Goal: Navigation & Orientation: Find specific page/section

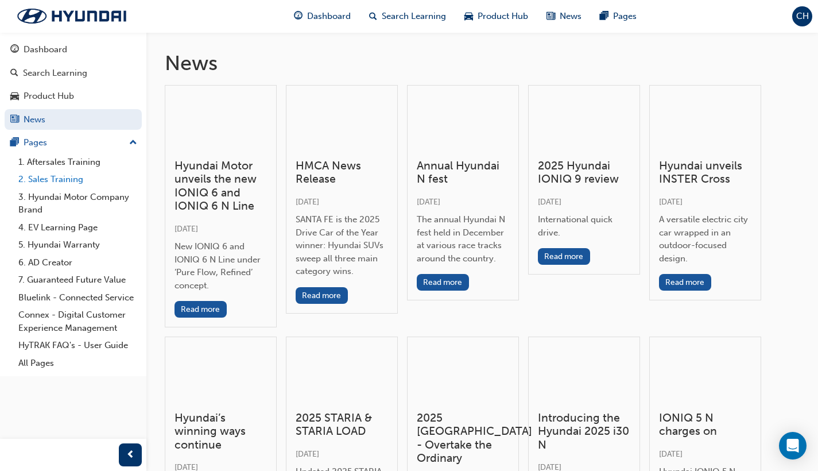
click at [63, 175] on link "2. Sales Training" at bounding box center [78, 180] width 128 height 18
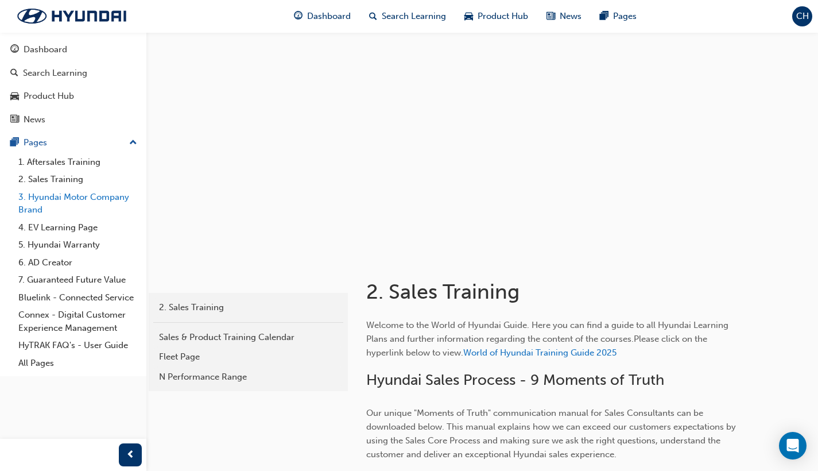
click at [105, 199] on link "3. Hyundai Motor Company Brand" at bounding box center [78, 203] width 128 height 30
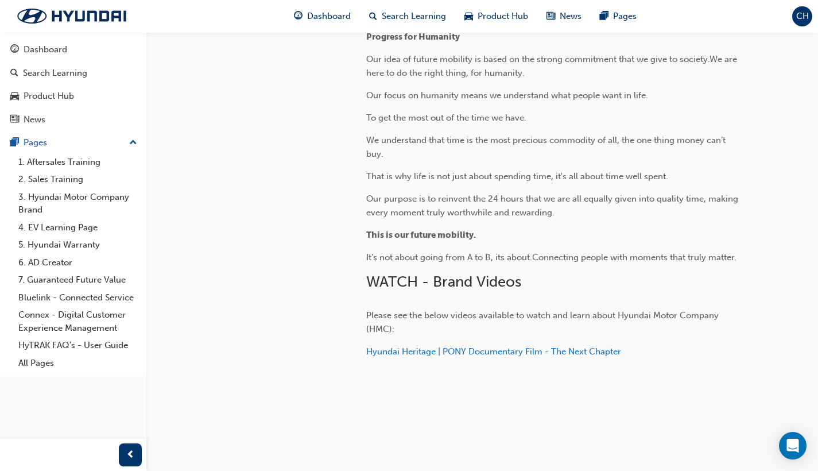
scroll to position [436, 0]
click at [120, 291] on link "Bluelink - Connected Service" at bounding box center [78, 298] width 128 height 18
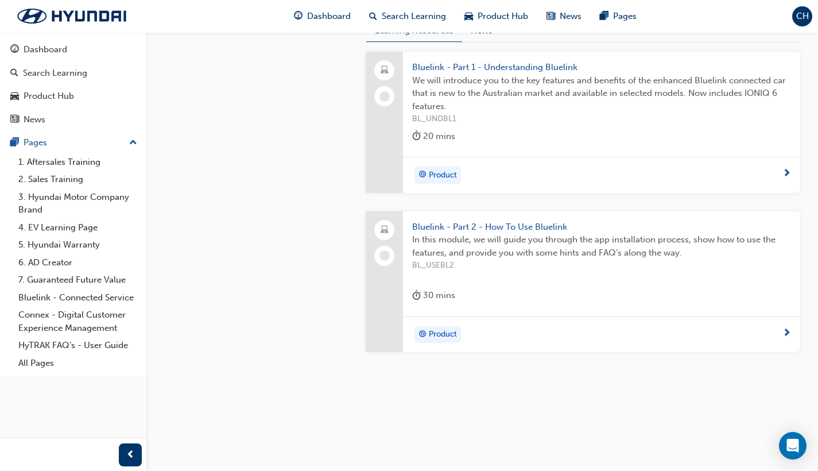
scroll to position [556, 0]
click at [57, 53] on div "Dashboard" at bounding box center [46, 49] width 44 height 13
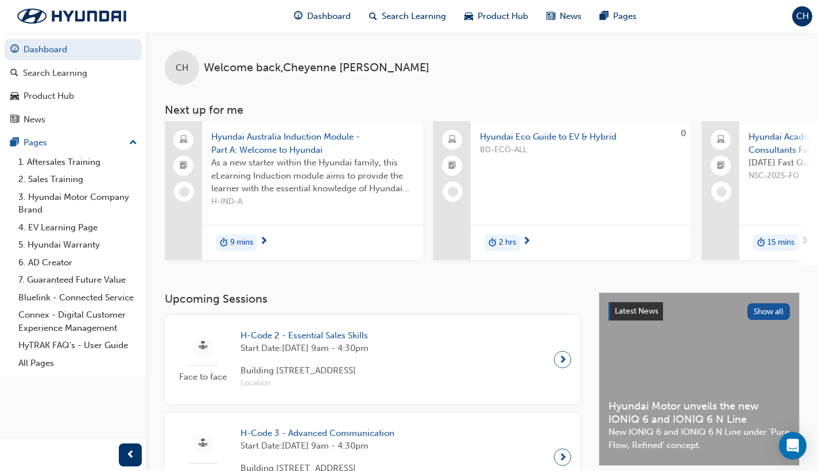
click at [805, 14] on span "CH" at bounding box center [803, 16] width 13 height 13
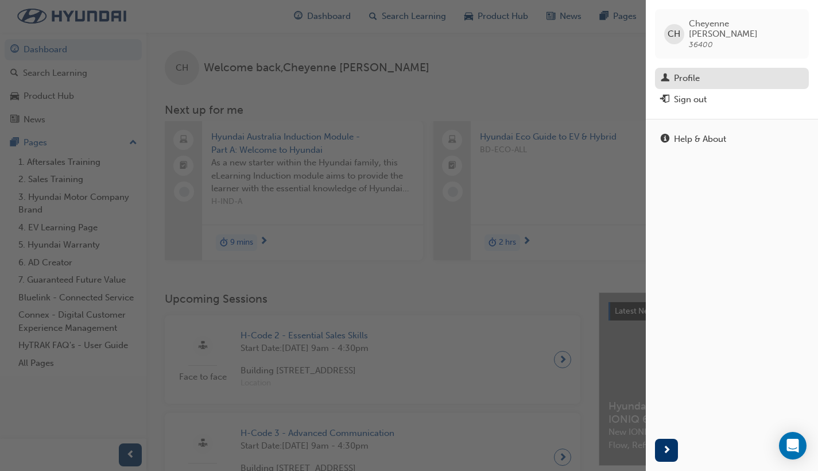
click at [705, 71] on div "Profile" at bounding box center [732, 78] width 142 height 14
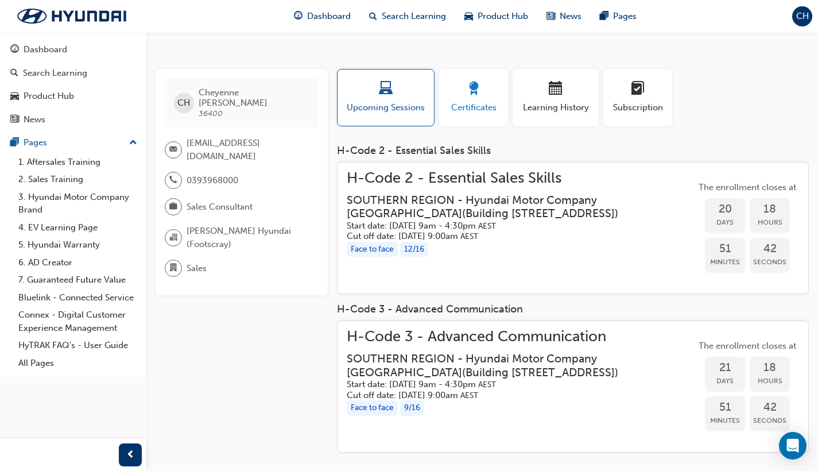
click at [480, 87] on span "award-icon" at bounding box center [474, 90] width 14 height 16
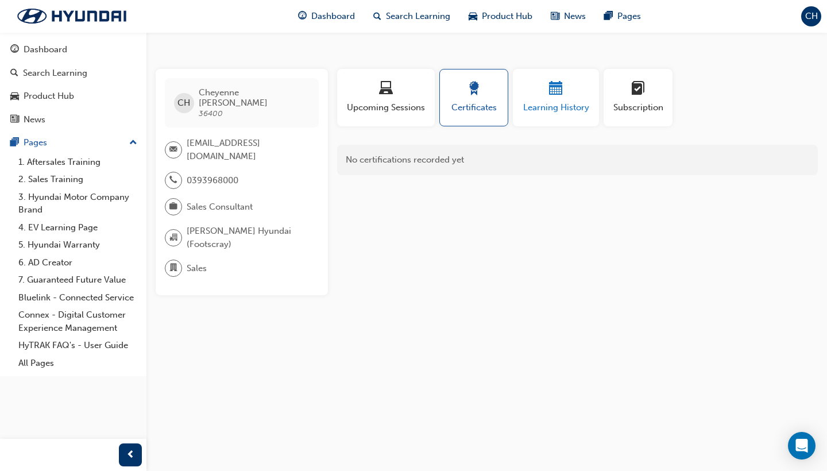
click at [524, 95] on div "button" at bounding box center [556, 91] width 69 height 18
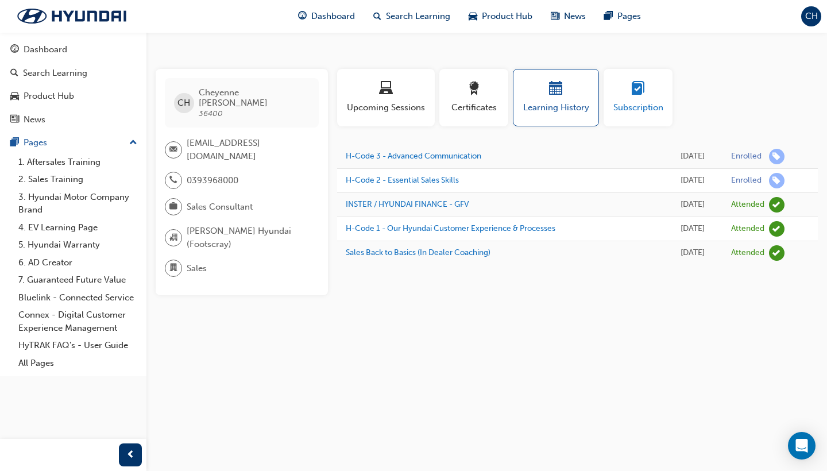
click at [669, 88] on button "Subscription" at bounding box center [638, 97] width 69 height 57
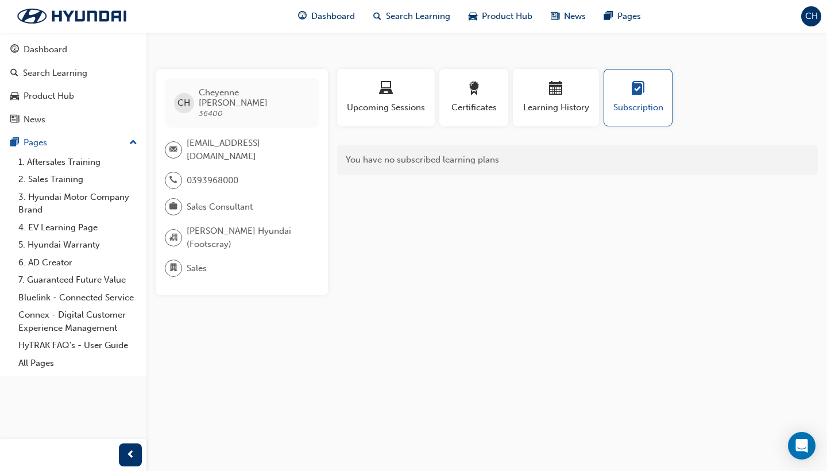
click at [365, 135] on div "Upcoming Sessions" at bounding box center [386, 102] width 102 height 67
click at [355, 109] on span "Upcoming Sessions" at bounding box center [386, 107] width 80 height 13
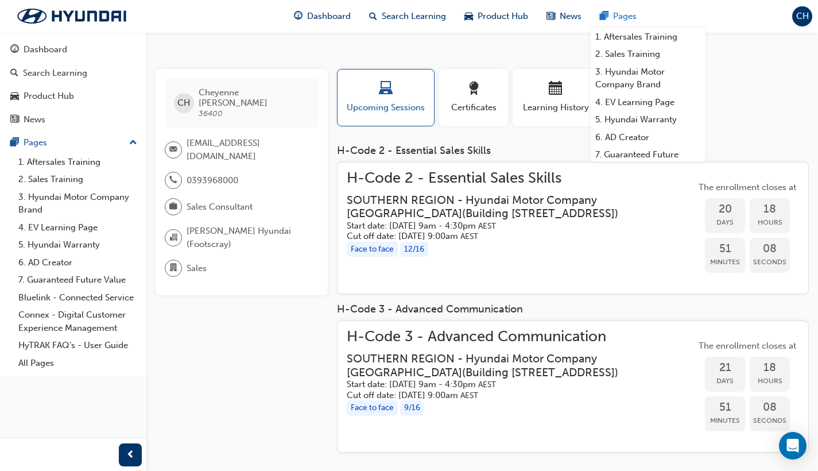
click at [617, 16] on span "Pages" at bounding box center [625, 16] width 24 height 13
